Goal: Entertainment & Leisure: Browse casually

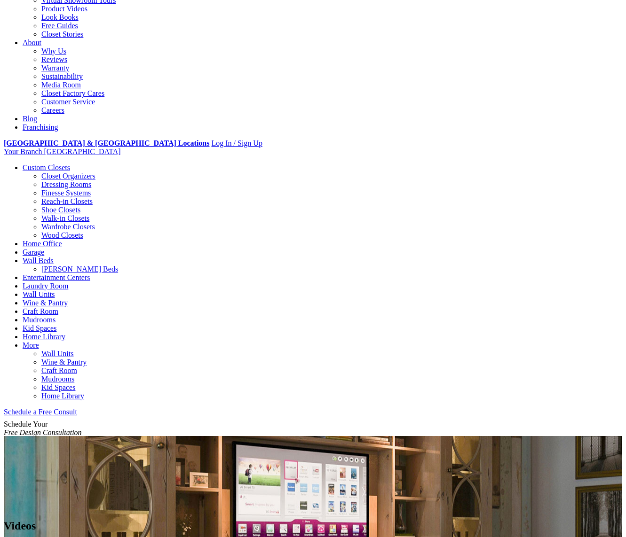
scroll to position [235, 0]
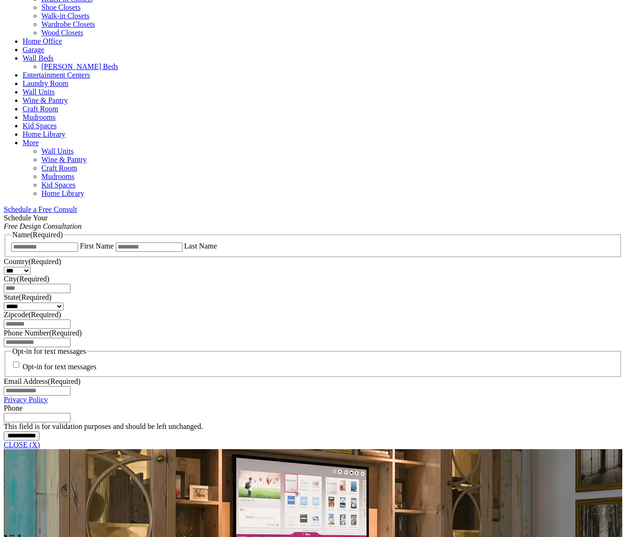
scroll to position [564, 0]
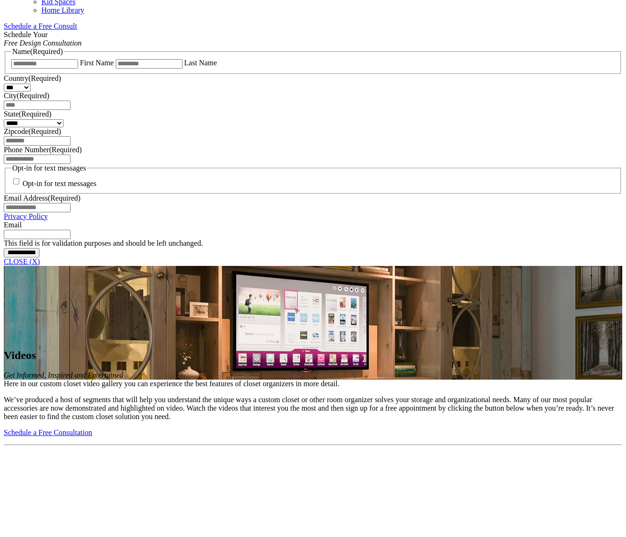
scroll to position [611, 0]
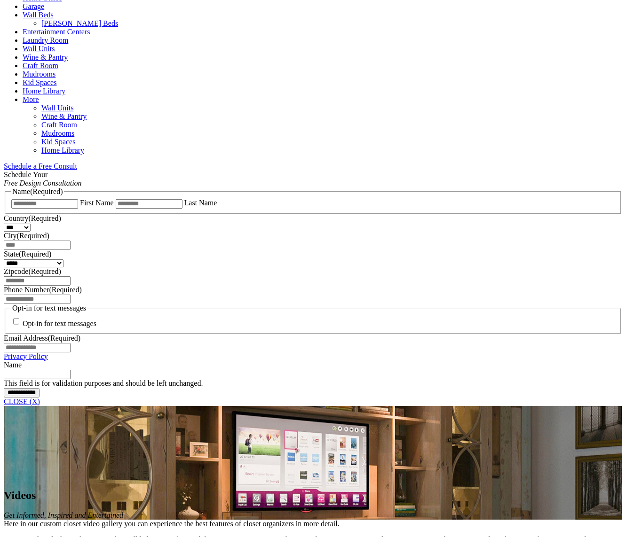
scroll to position [470, 0]
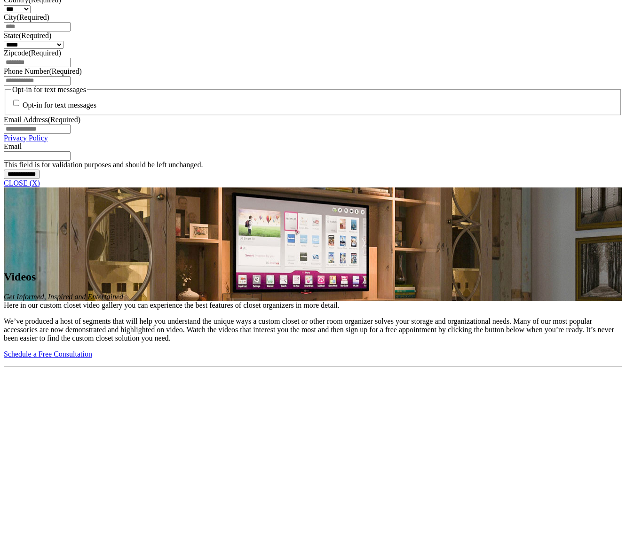
scroll to position [705, 0]
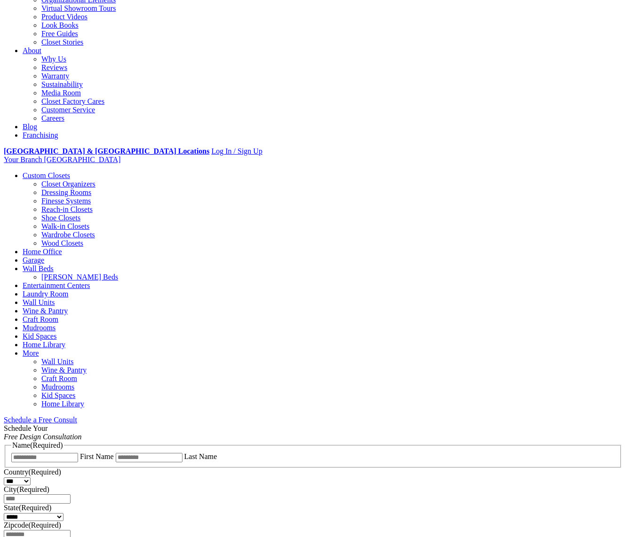
scroll to position [188, 0]
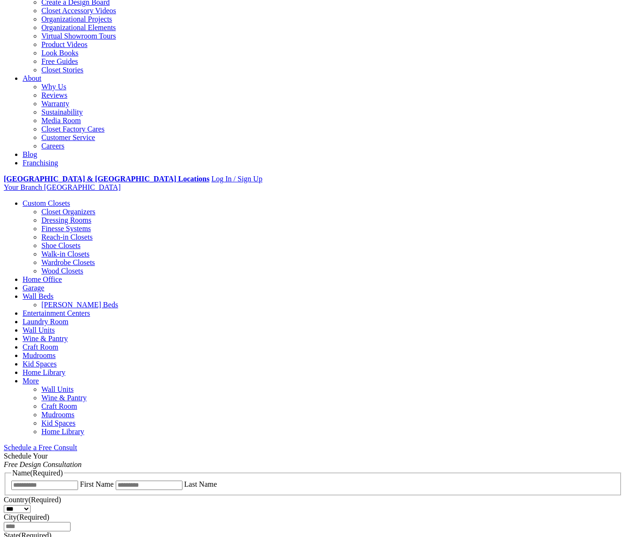
drag, startPoint x: 333, startPoint y: 195, endPoint x: 335, endPoint y: 201, distance: 6.3
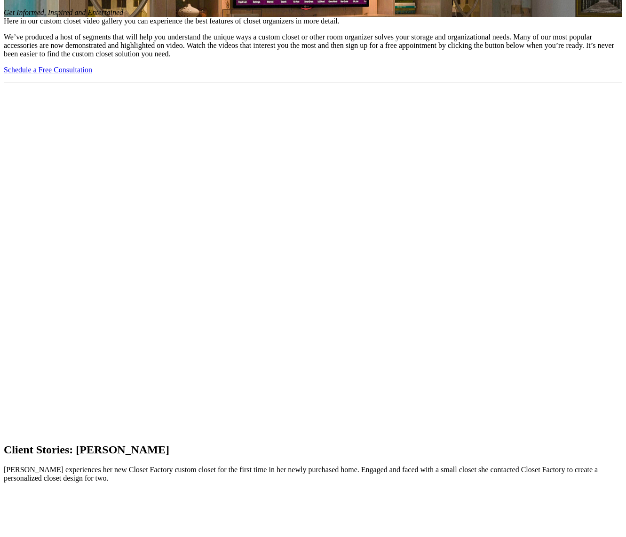
scroll to position [846, 0]
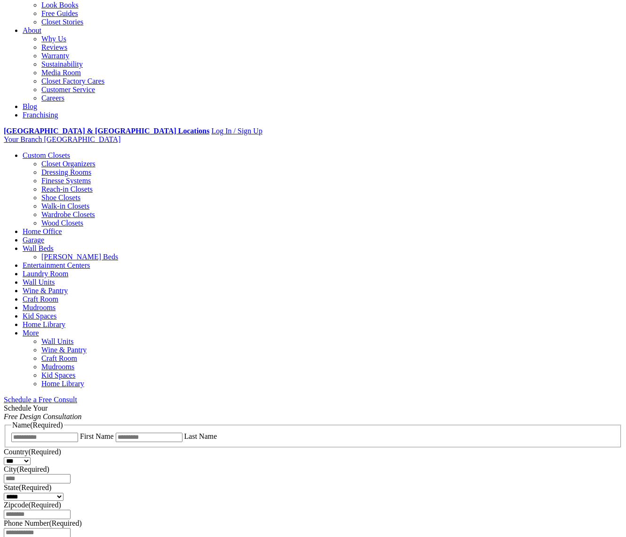
scroll to position [236, 0]
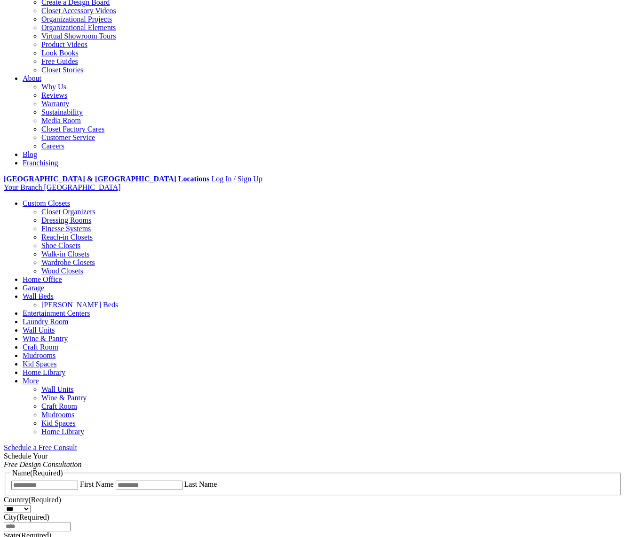
scroll to position [202, 0]
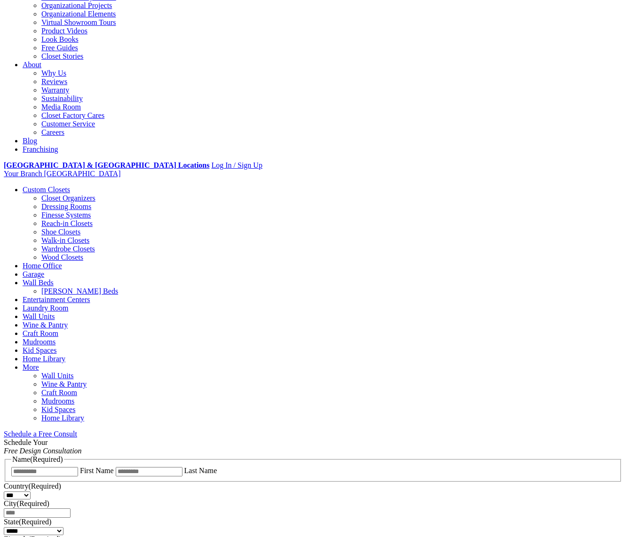
drag, startPoint x: 507, startPoint y: 301, endPoint x: 127, endPoint y: 193, distance: 395.0
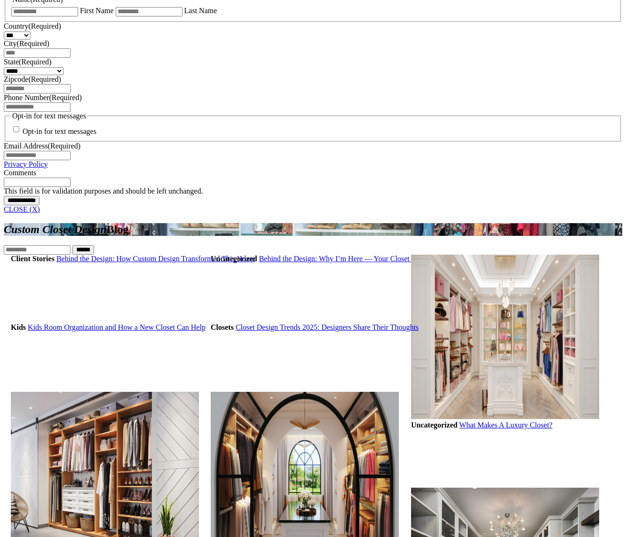
scroll to position [578, 0]
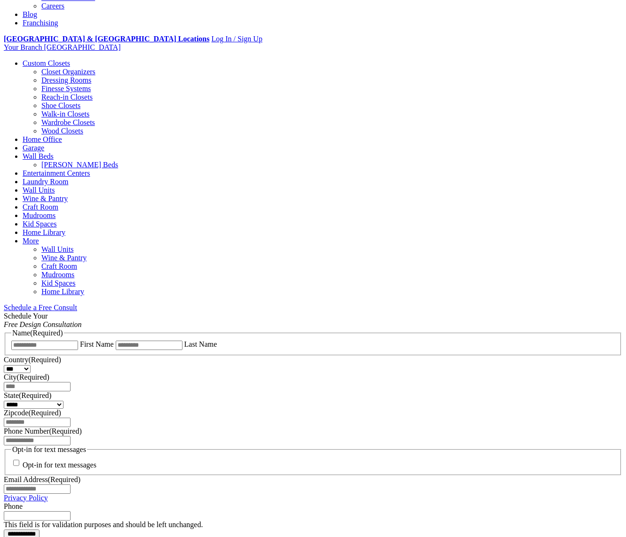
scroll to position [329, 0]
